Goal: Task Accomplishment & Management: Use online tool/utility

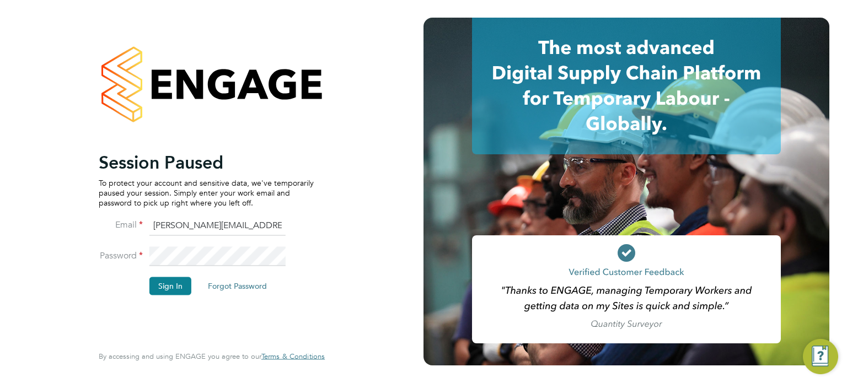
click at [158, 288] on button "Sign In" at bounding box center [170, 286] width 42 height 18
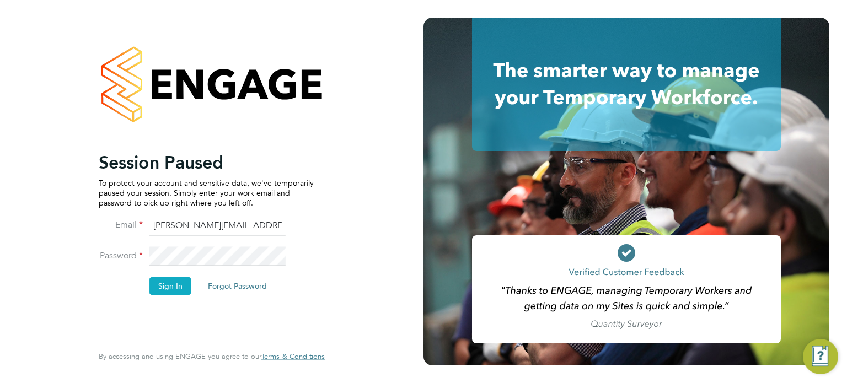
click at [165, 286] on button "Sign In" at bounding box center [170, 286] width 42 height 18
